Goal: Task Accomplishment & Management: Complete application form

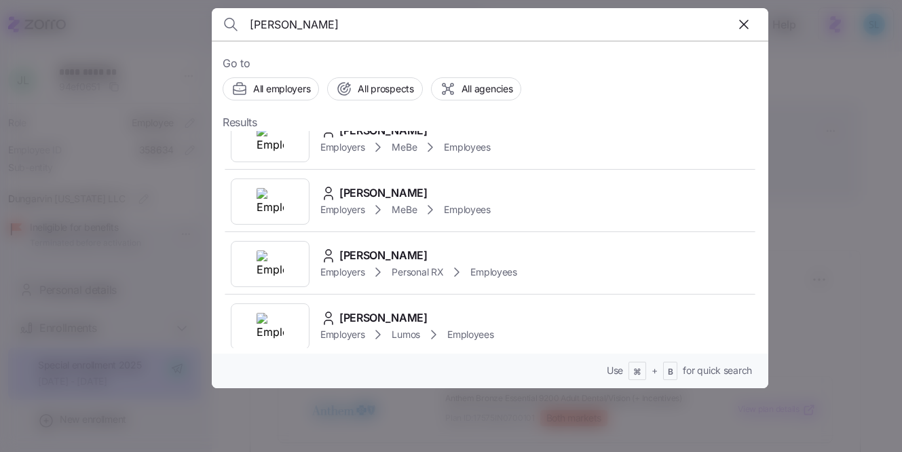
scroll to position [289, 0]
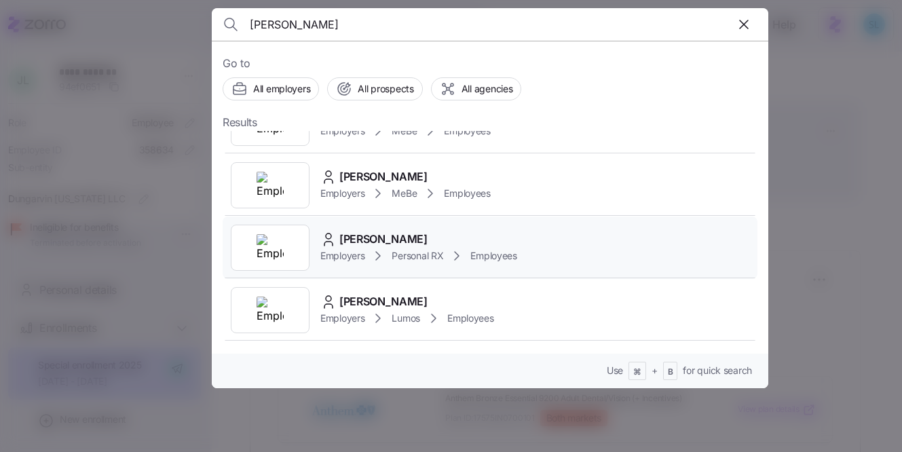
type input "vargas"
click at [416, 235] on span "Fernando Vargas" at bounding box center [383, 239] width 88 height 17
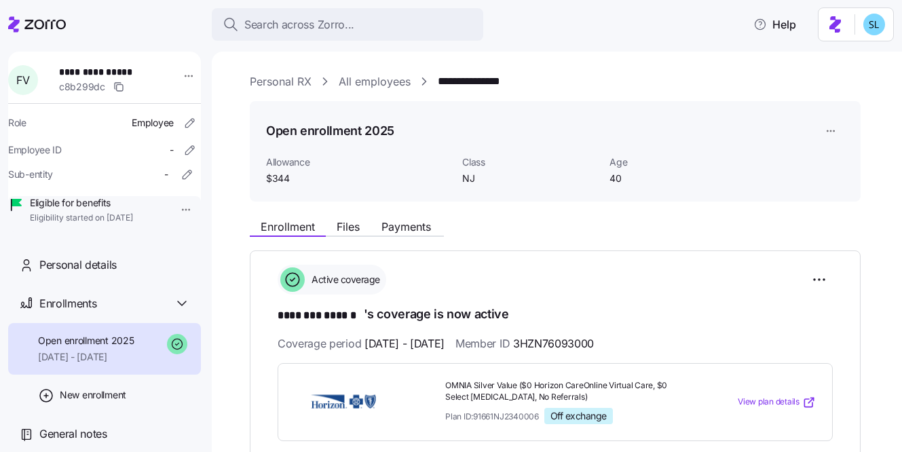
click at [94, 68] on span "**********" at bounding box center [104, 72] width 90 height 14
copy span "**********"
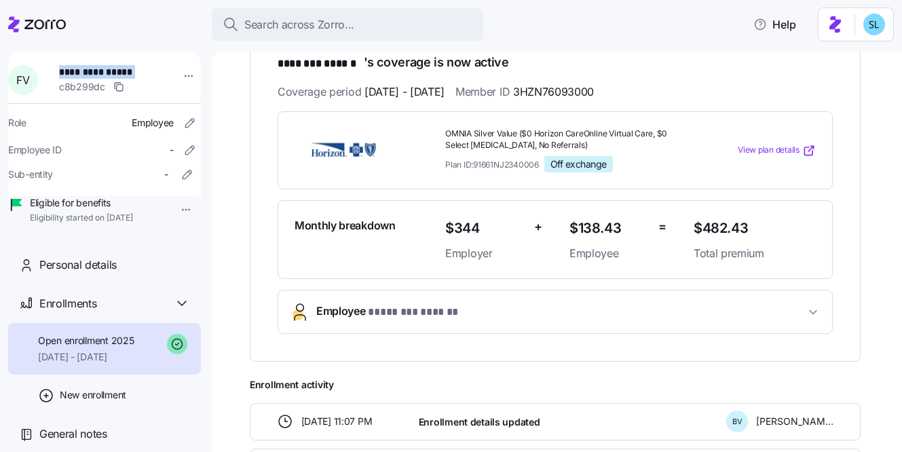
scroll to position [456, 0]
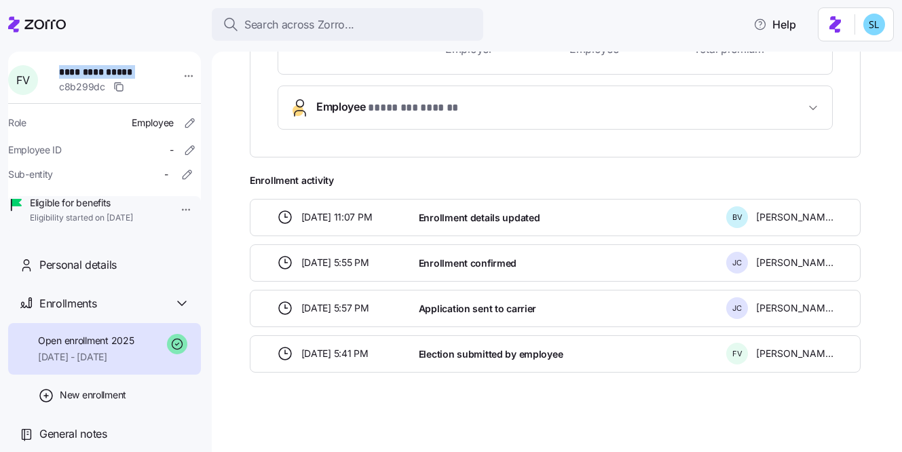
click at [468, 108] on span "Employee * ******** ****** *" at bounding box center [560, 107] width 489 height 18
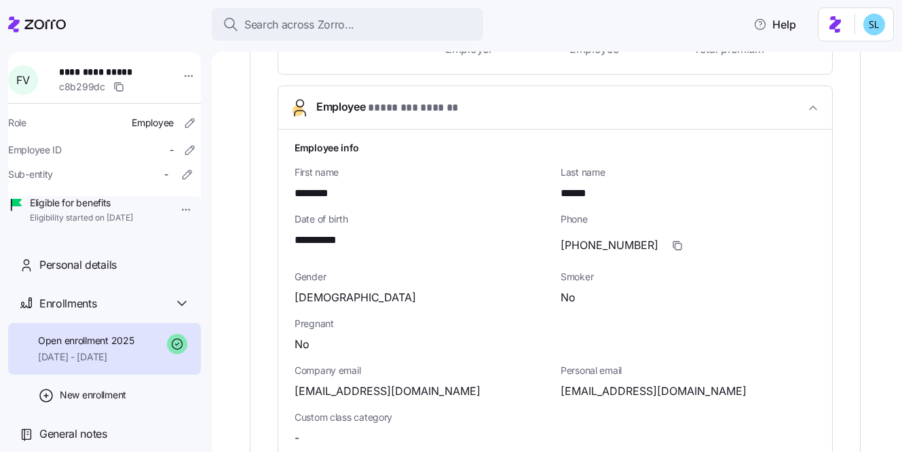
click at [603, 243] on span "(347)518-3124" at bounding box center [609, 245] width 98 height 17
copy span "-"
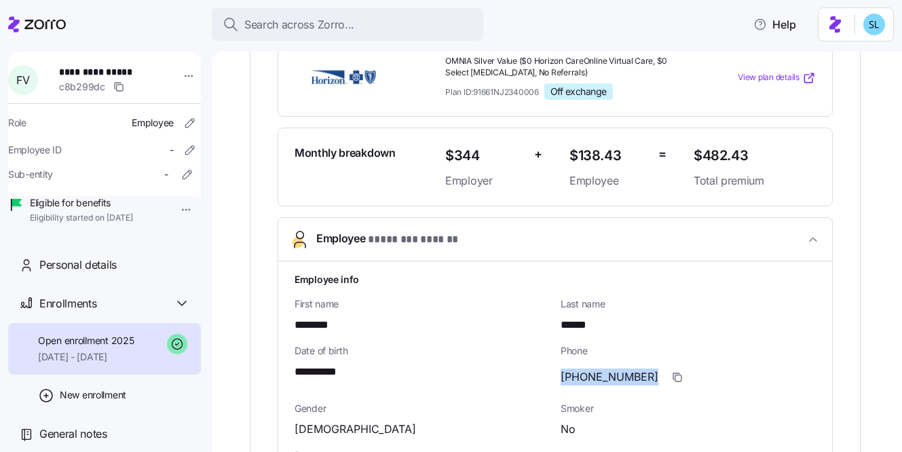
scroll to position [114, 0]
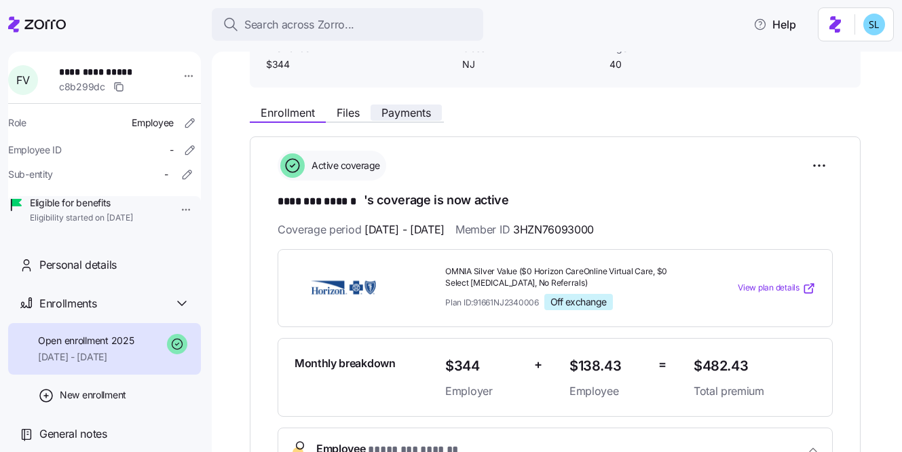
click at [413, 111] on span "Payments" at bounding box center [406, 112] width 50 height 11
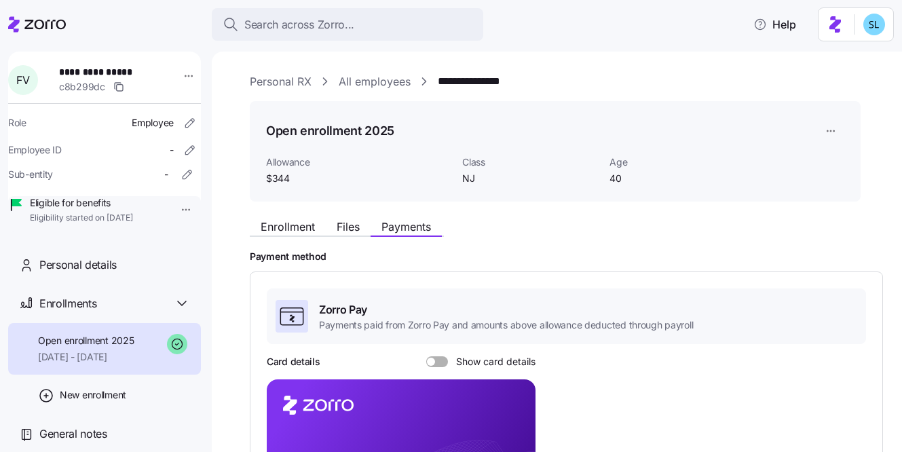
scroll to position [24, 0]
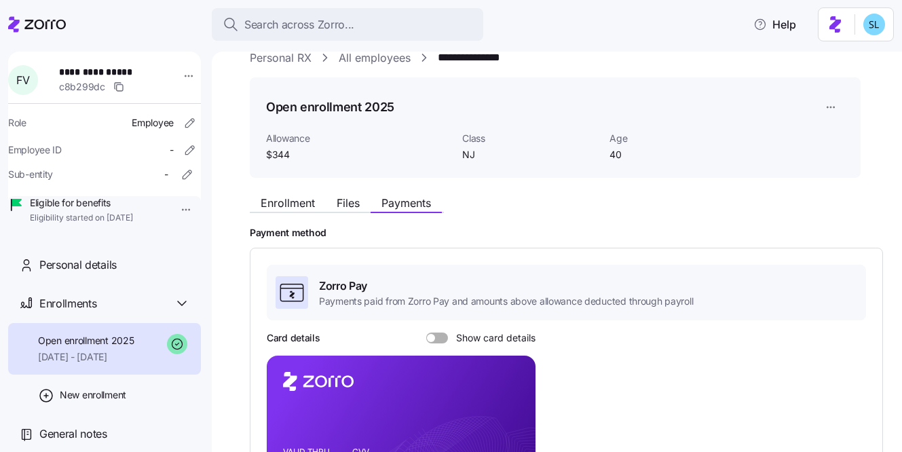
click at [290, 212] on div "Enrollment Files Payments" at bounding box center [347, 205] width 194 height 16
click at [290, 200] on span "Enrollment" at bounding box center [288, 202] width 54 height 11
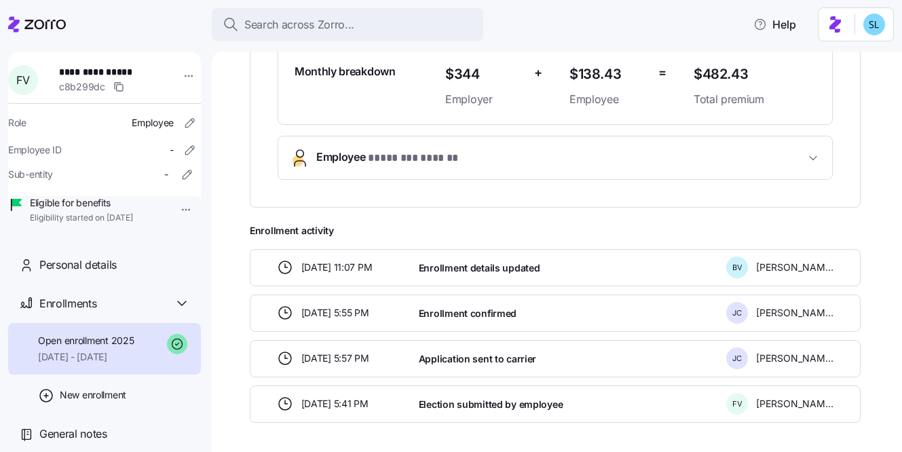
scroll to position [394, 0]
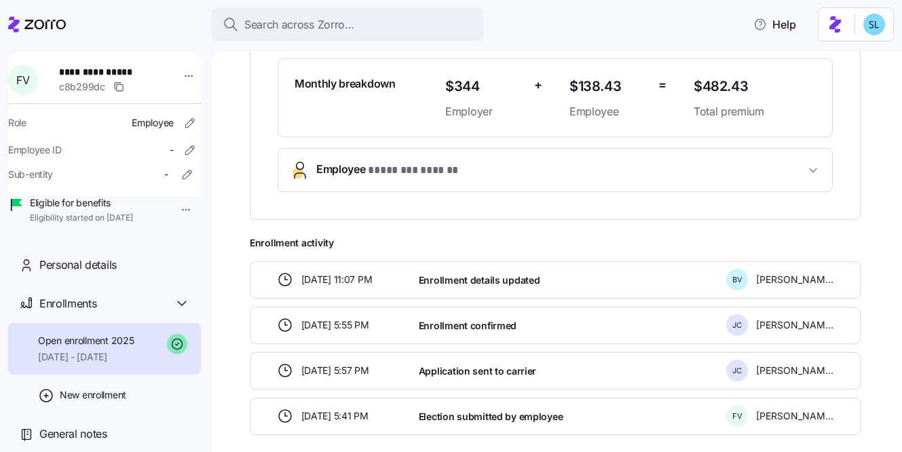
click at [514, 129] on div "Monthly breakdown $344 Employer + $138.43 Employee = $482.43 Total premium" at bounding box center [555, 97] width 555 height 79
click at [514, 161] on span "Employee * ******** ****** *" at bounding box center [560, 170] width 489 height 18
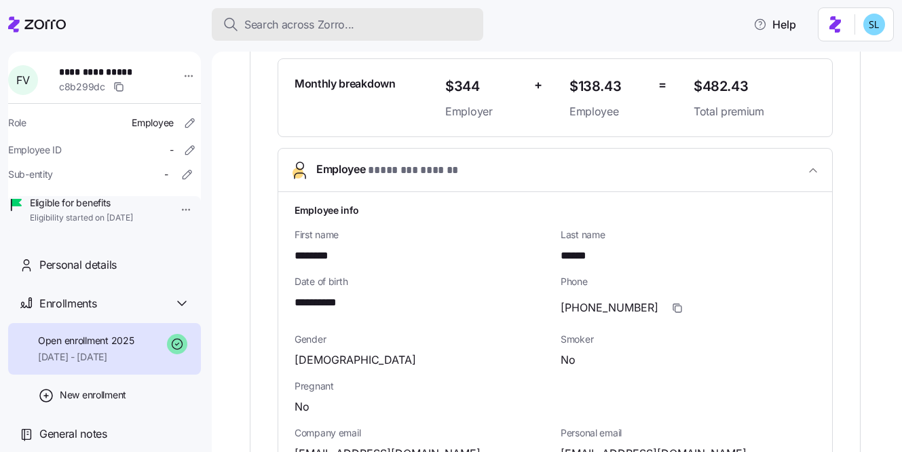
click at [389, 21] on div "Search across Zorro..." at bounding box center [348, 24] width 250 height 17
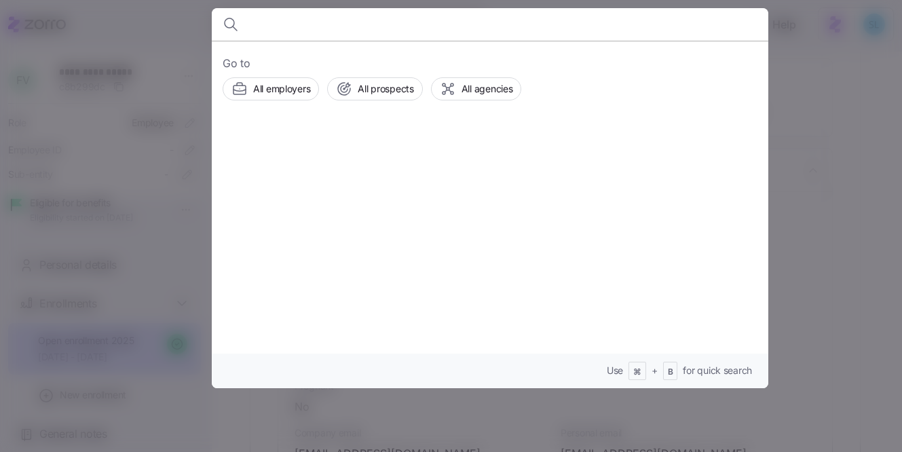
type input "n"
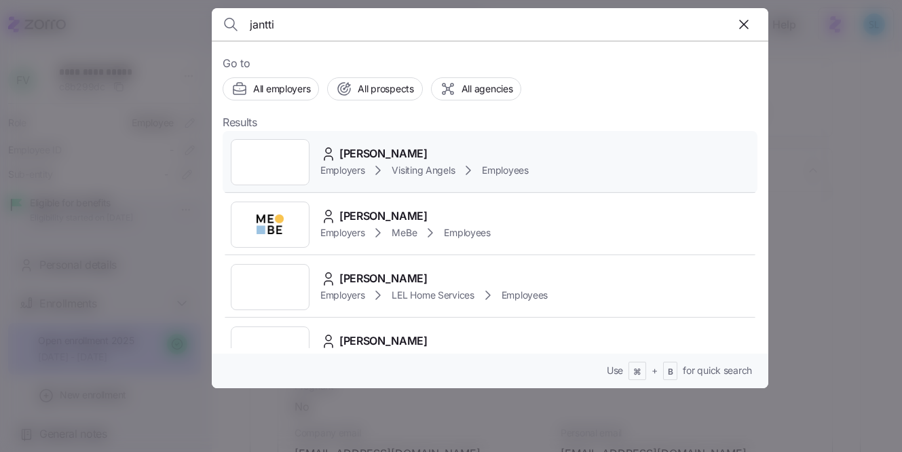
type input "jantti"
click at [433, 138] on div "Crystal Jantti Employers Visiting Angels Employees" at bounding box center [490, 162] width 535 height 62
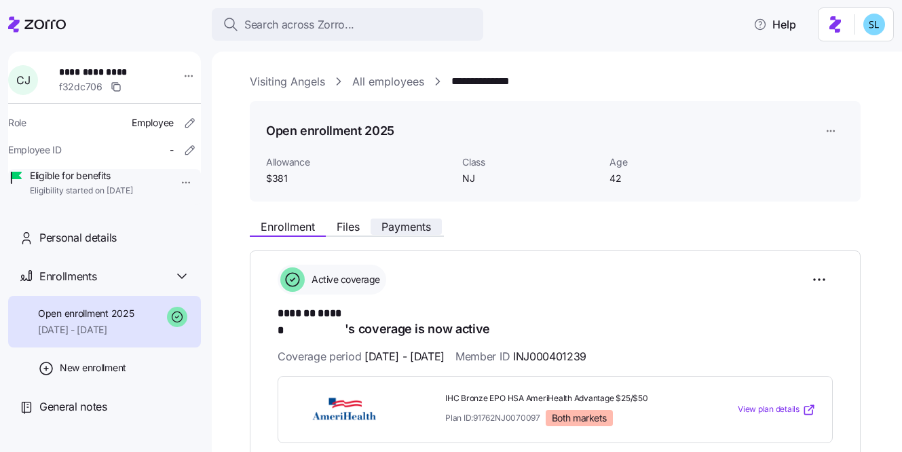
click at [435, 231] on button "Payments" at bounding box center [405, 226] width 71 height 16
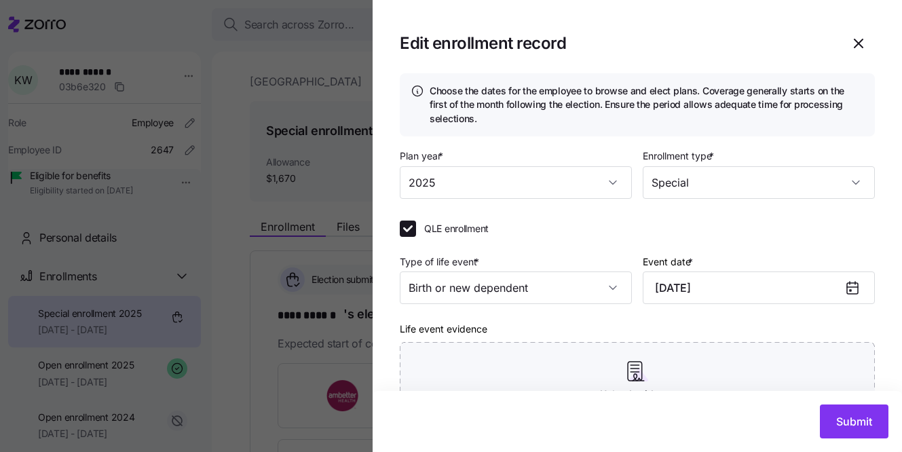
scroll to position [80, 0]
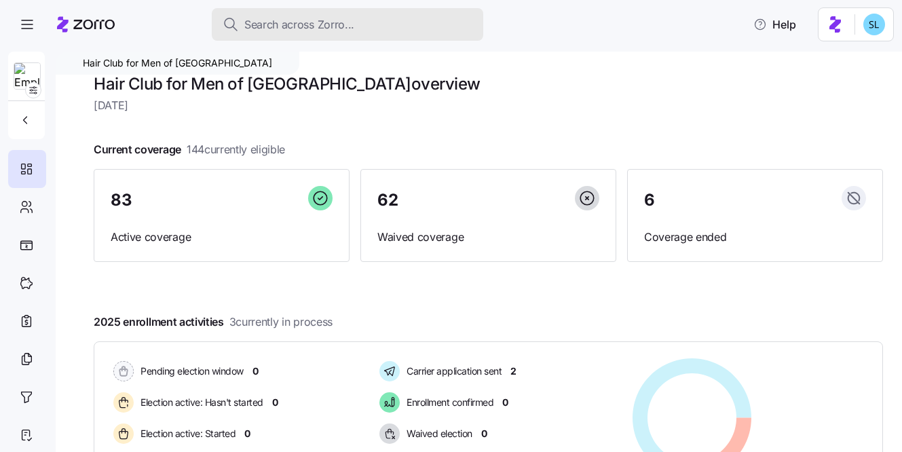
click at [398, 23] on div "Search across Zorro..." at bounding box center [348, 24] width 250 height 17
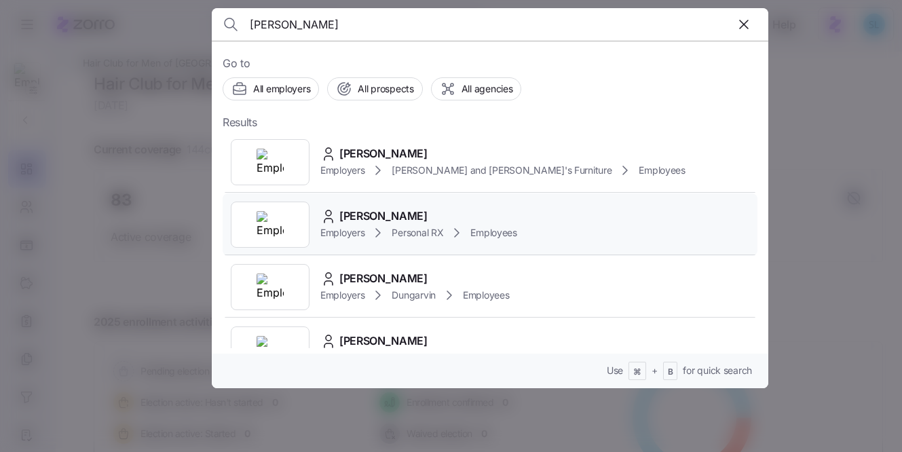
type input "lawless"
click at [426, 206] on div "Margaret Lawless Employers Personal RX Employees" at bounding box center [490, 224] width 535 height 62
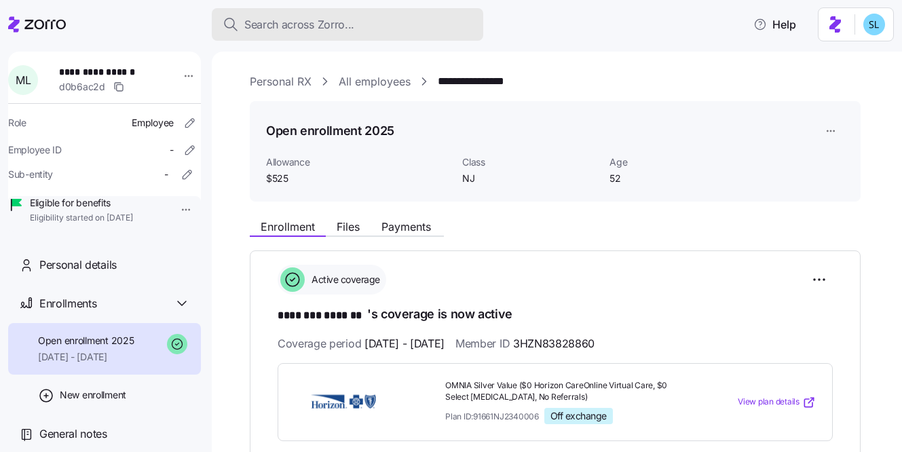
click at [385, 32] on div "Search across Zorro..." at bounding box center [348, 24] width 250 height 17
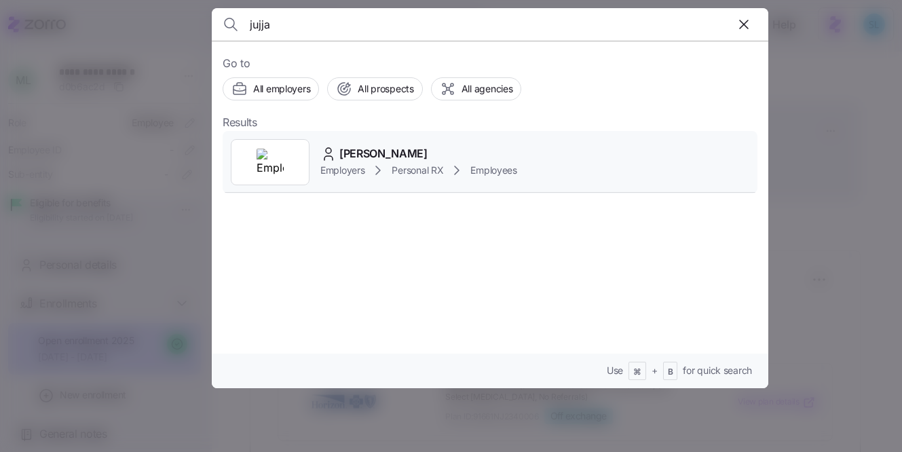
type input "jujja"
click at [417, 157] on div "Jujjhar Singh" at bounding box center [418, 153] width 197 height 17
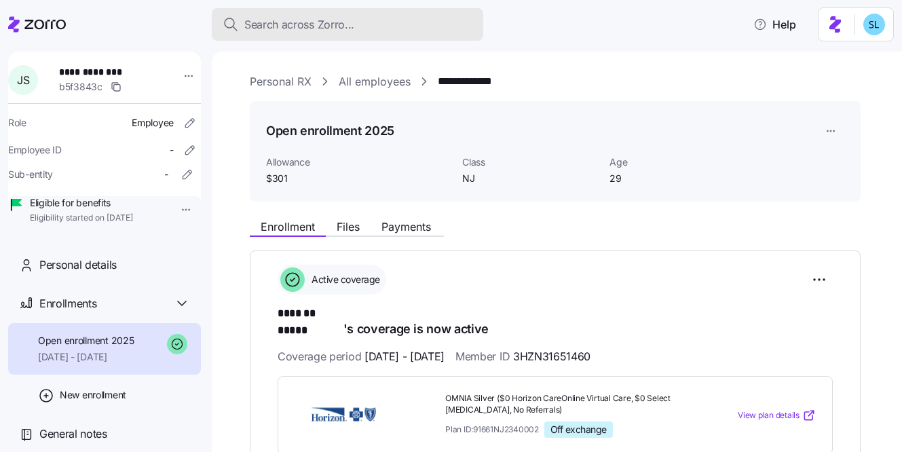
click at [360, 28] on div "Search across Zorro..." at bounding box center [348, 24] width 250 height 17
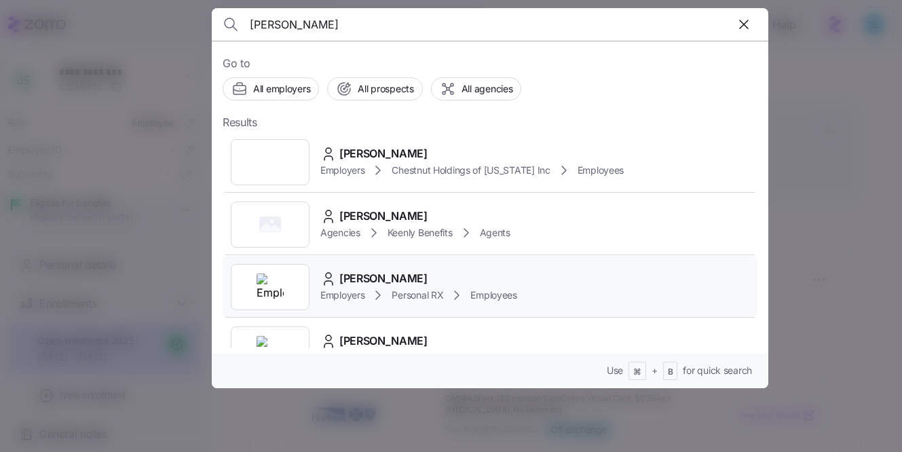
type input "tabitha"
click at [451, 280] on div "Tabitha Castagna" at bounding box center [418, 278] width 197 height 17
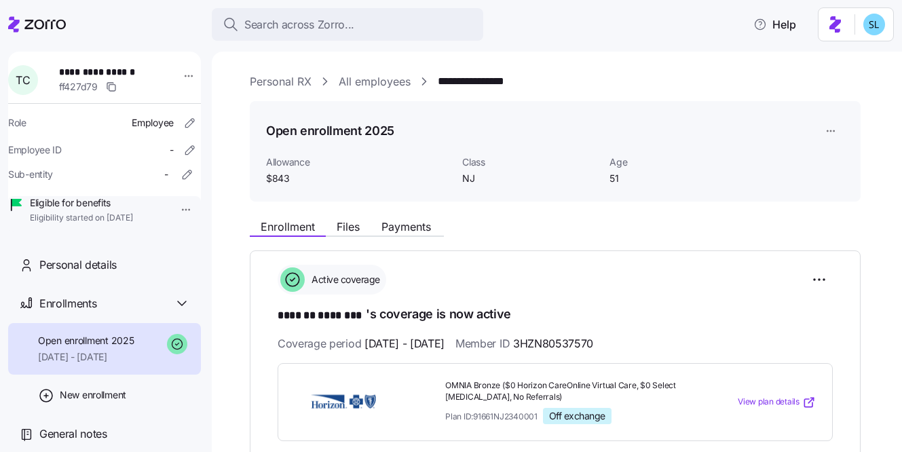
click at [632, 117] on div "Open enrollment 2025" at bounding box center [555, 130] width 578 height 27
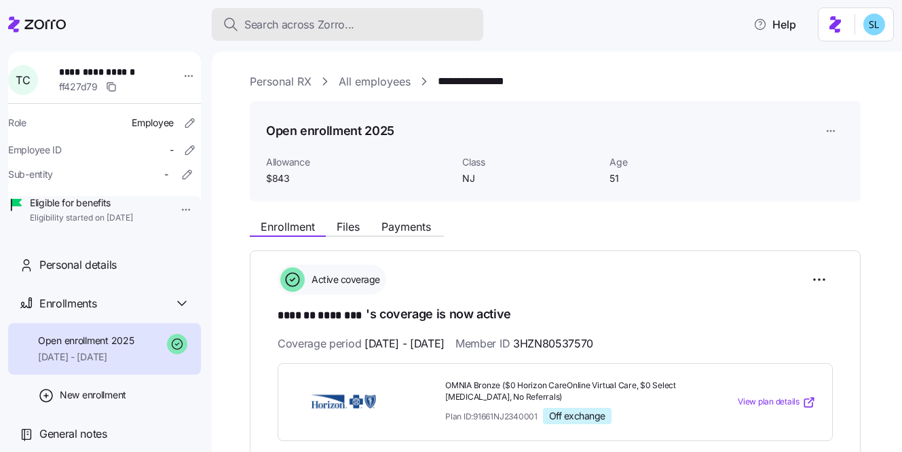
click at [357, 33] on button "Search across Zorro..." at bounding box center [347, 24] width 271 height 33
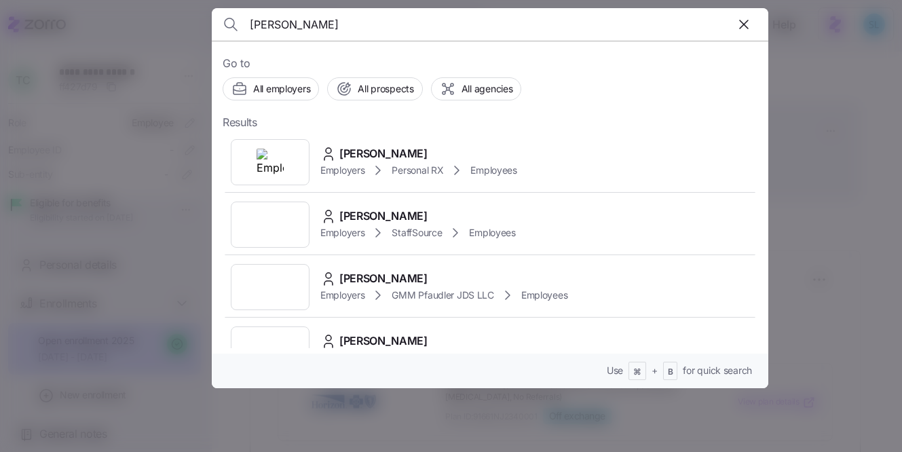
type input "Dhavalkumar Patel"
click at [411, 144] on div "Dhavalkumar Patel Employers Personal RX Employees" at bounding box center [490, 162] width 535 height 62
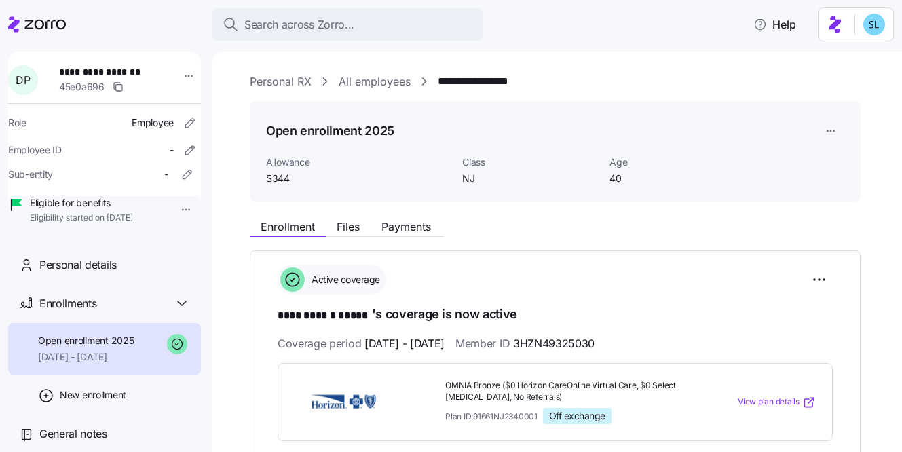
click at [697, 74] on div "**********" at bounding box center [566, 81] width 633 height 17
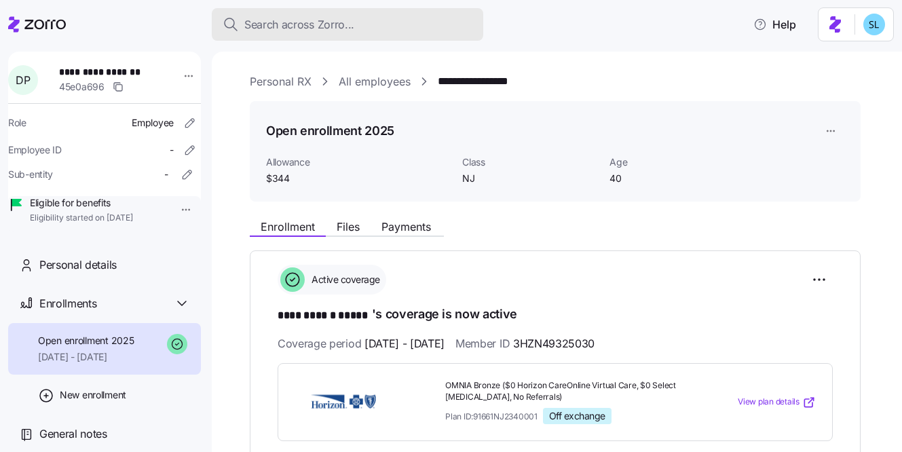
click at [358, 21] on div "Search across Zorro..." at bounding box center [348, 24] width 250 height 17
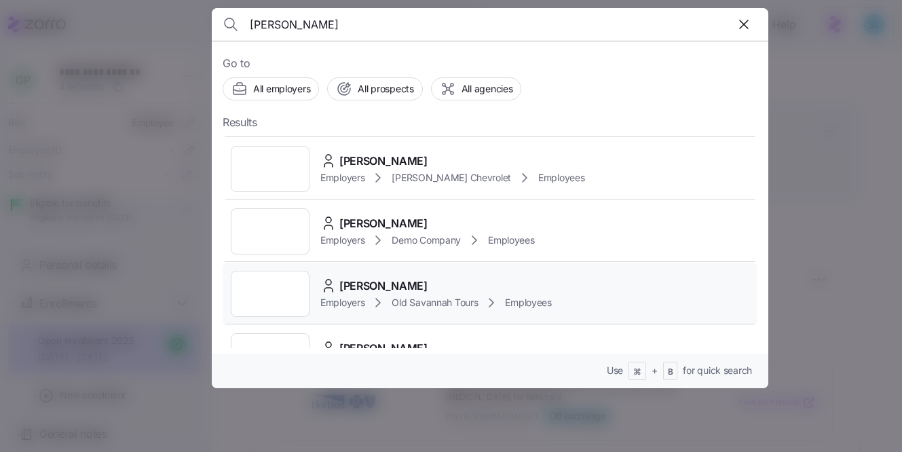
scroll to position [662, 0]
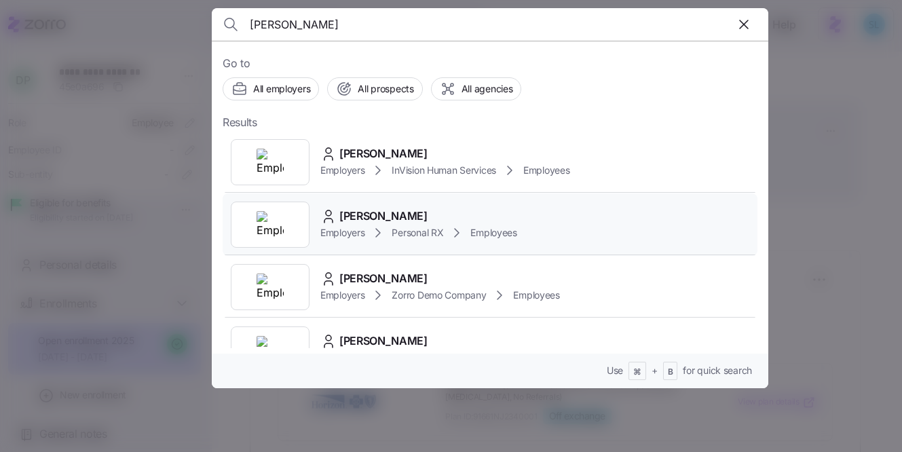
type input "jason de"
click at [427, 216] on span "Jason De Ruggiero" at bounding box center [383, 216] width 88 height 17
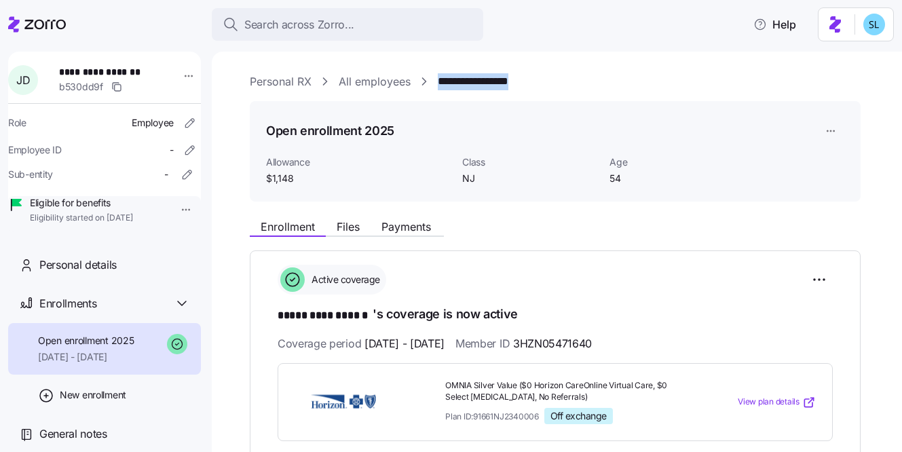
drag, startPoint x: 556, startPoint y: 80, endPoint x: 438, endPoint y: 80, distance: 118.1
click at [438, 80] on div "**********" at bounding box center [566, 81] width 633 height 17
copy link "**********"
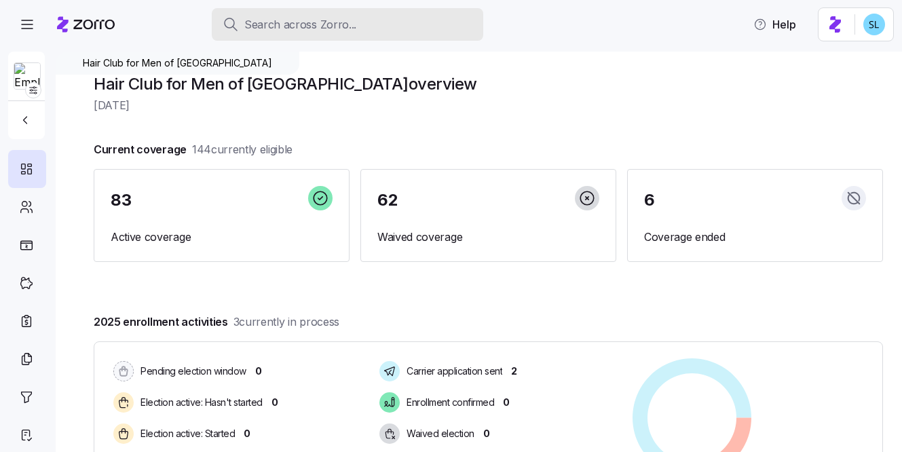
click at [352, 21] on span "Search across Zorro..." at bounding box center [300, 24] width 112 height 17
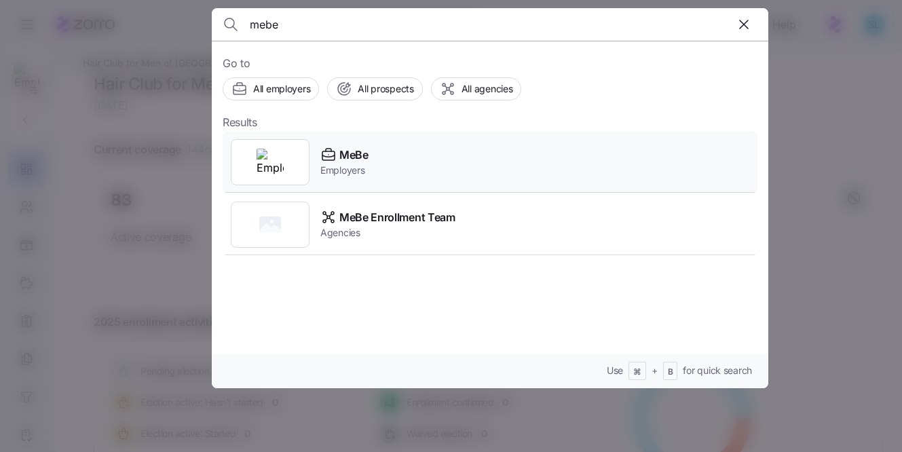
type input "mebe"
click at [389, 156] on div "MeBe Employers" at bounding box center [490, 162] width 535 height 62
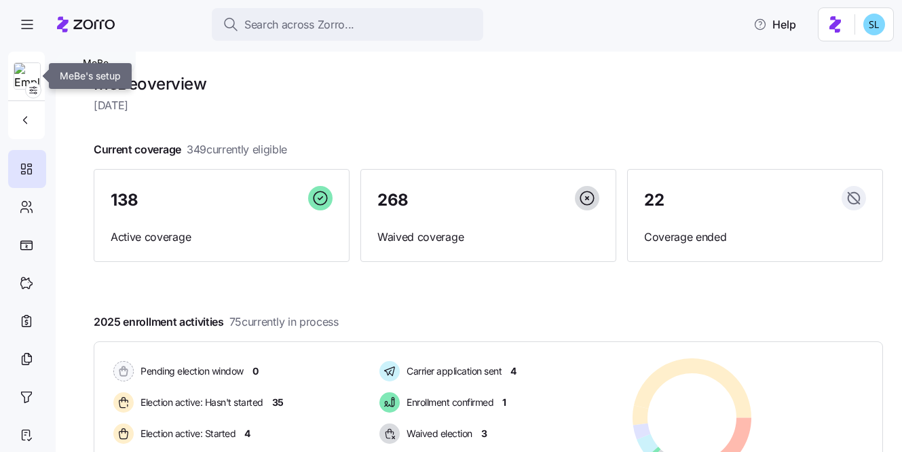
click at [21, 78] on img at bounding box center [27, 76] width 26 height 27
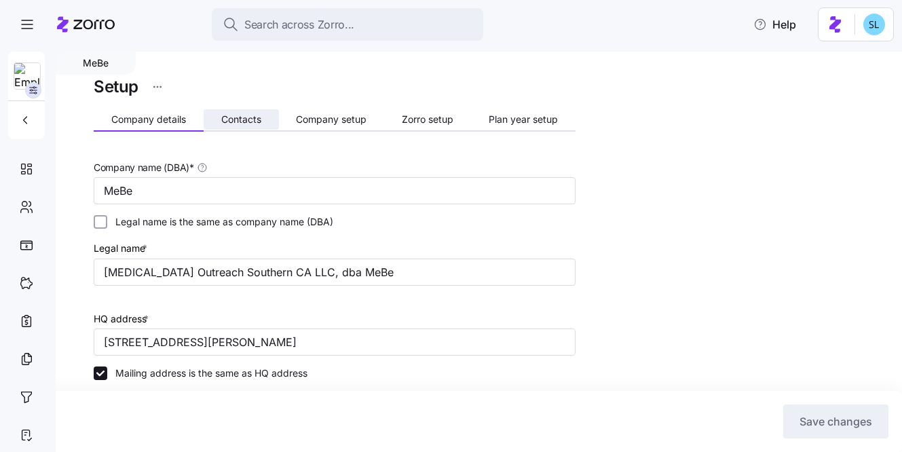
click at [246, 118] on span "Contacts" at bounding box center [241, 119] width 40 height 9
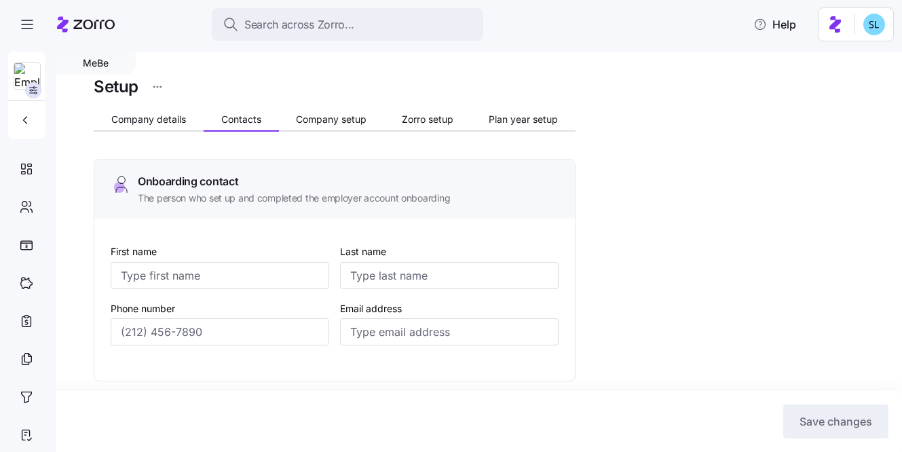
type input "Ali"
type input "Halabi"
type input "ali.halabi@mebefamily.com"
type input "Ali"
type input "Halabi"
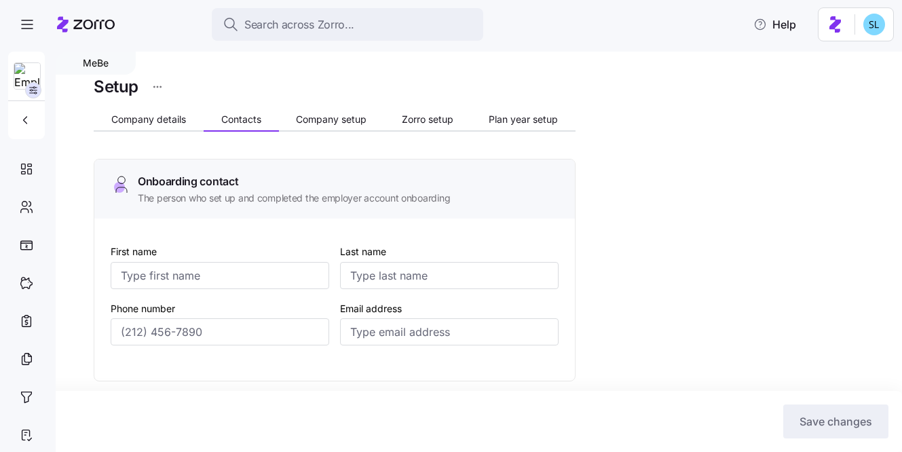
type input "ali.halabi@mebefamily.com"
type input "Cinthia"
type input "Siguenza"
type input "cinthia.siguenza@mebefamily.com"
type input "Samantha"
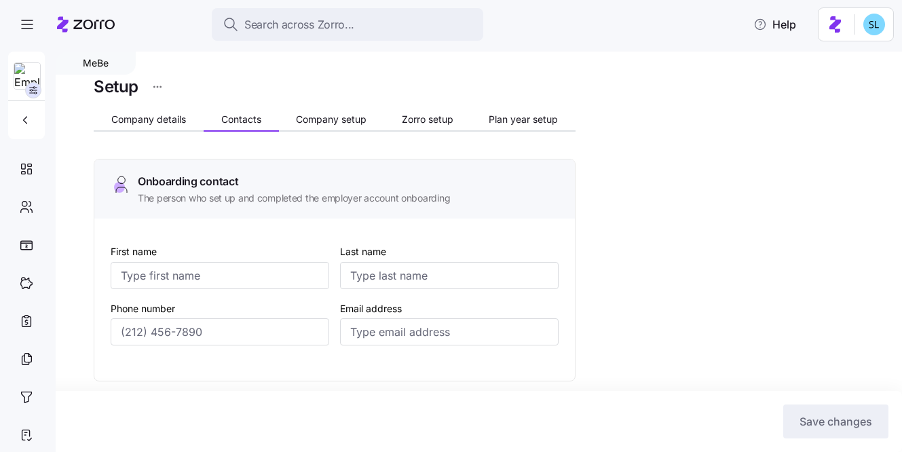
type input "Urso"
type input "ap@mebefamily.com"
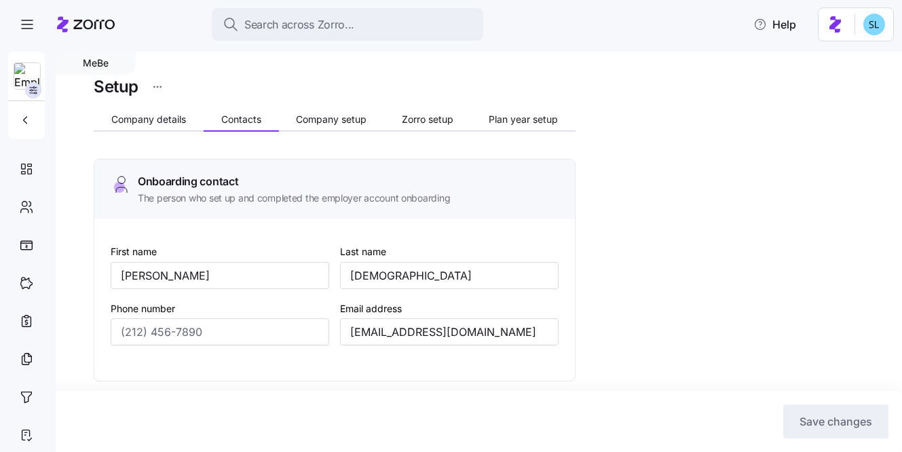
type input "(407) 222-4062"
type input "(747) 241-6395"
type input "(619) 837-7617"
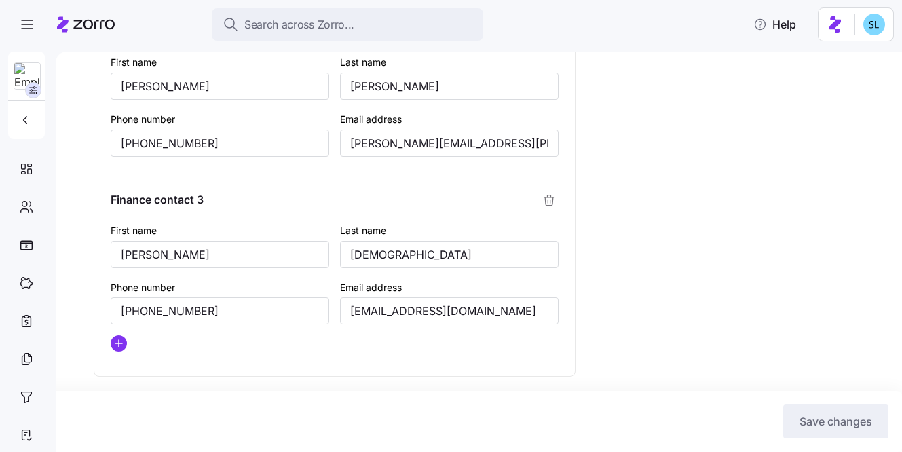
scroll to position [1151, 0]
